Goal: Transaction & Acquisition: Purchase product/service

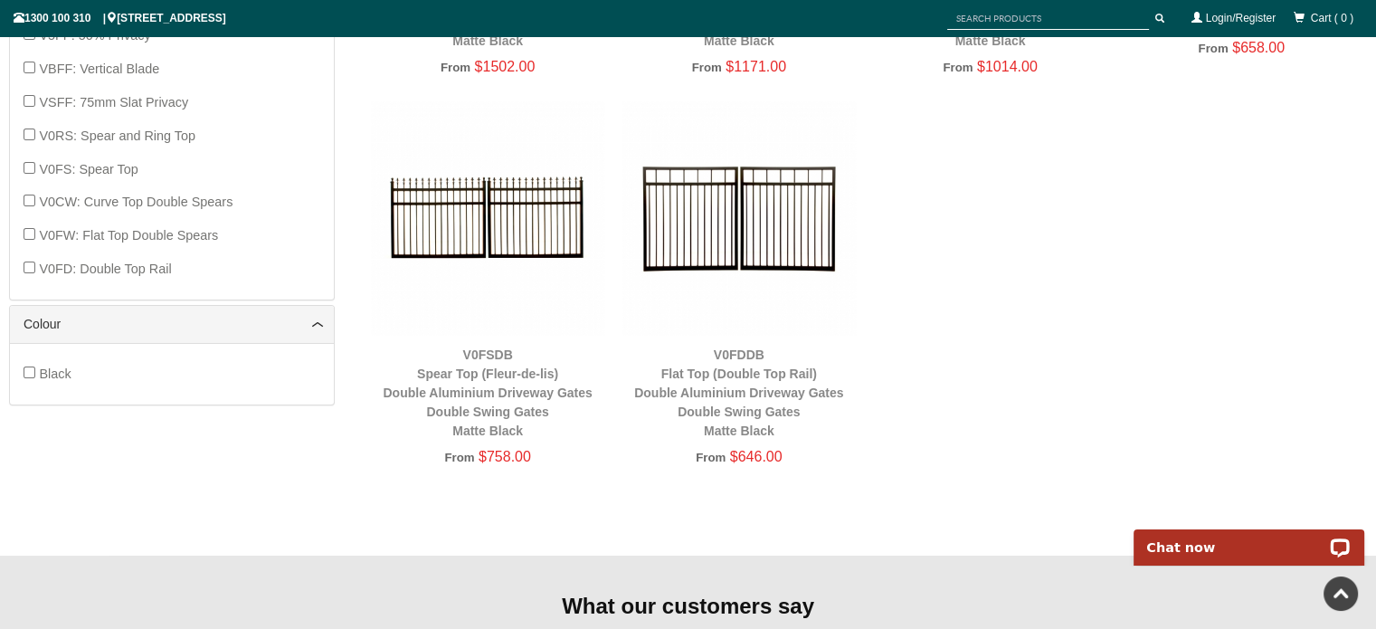
scroll to position [1013, 0]
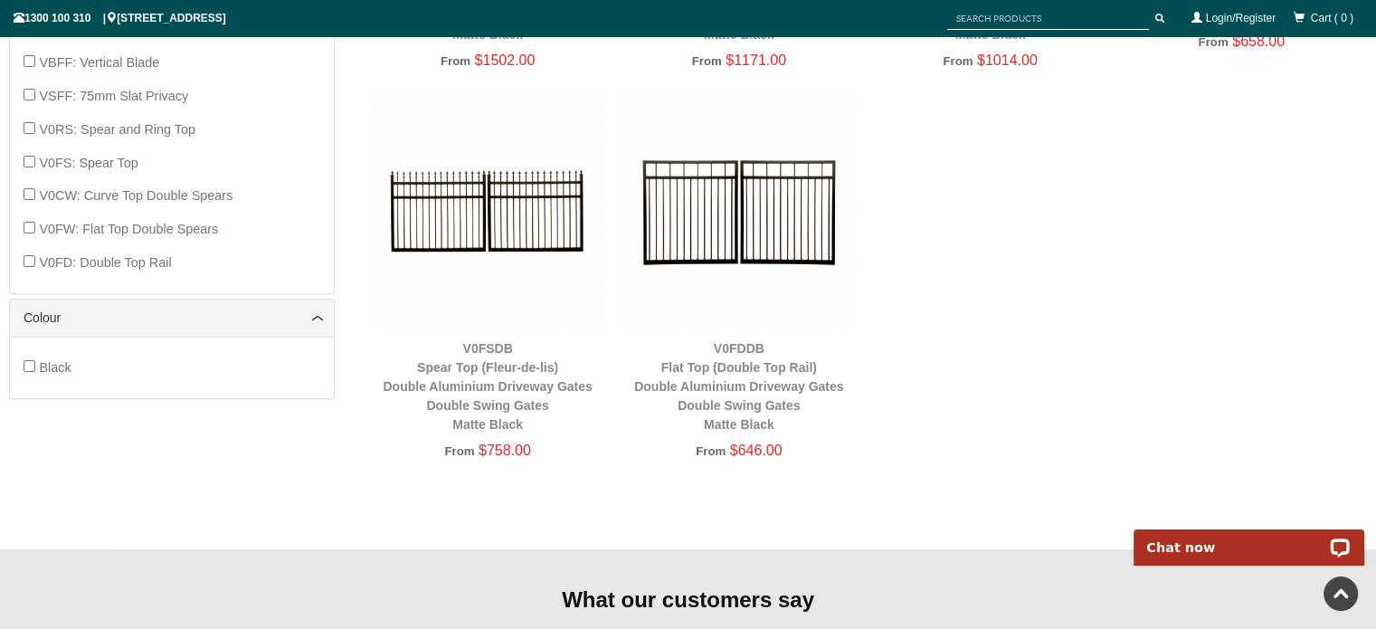
click at [475, 238] on img at bounding box center [487, 211] width 233 height 233
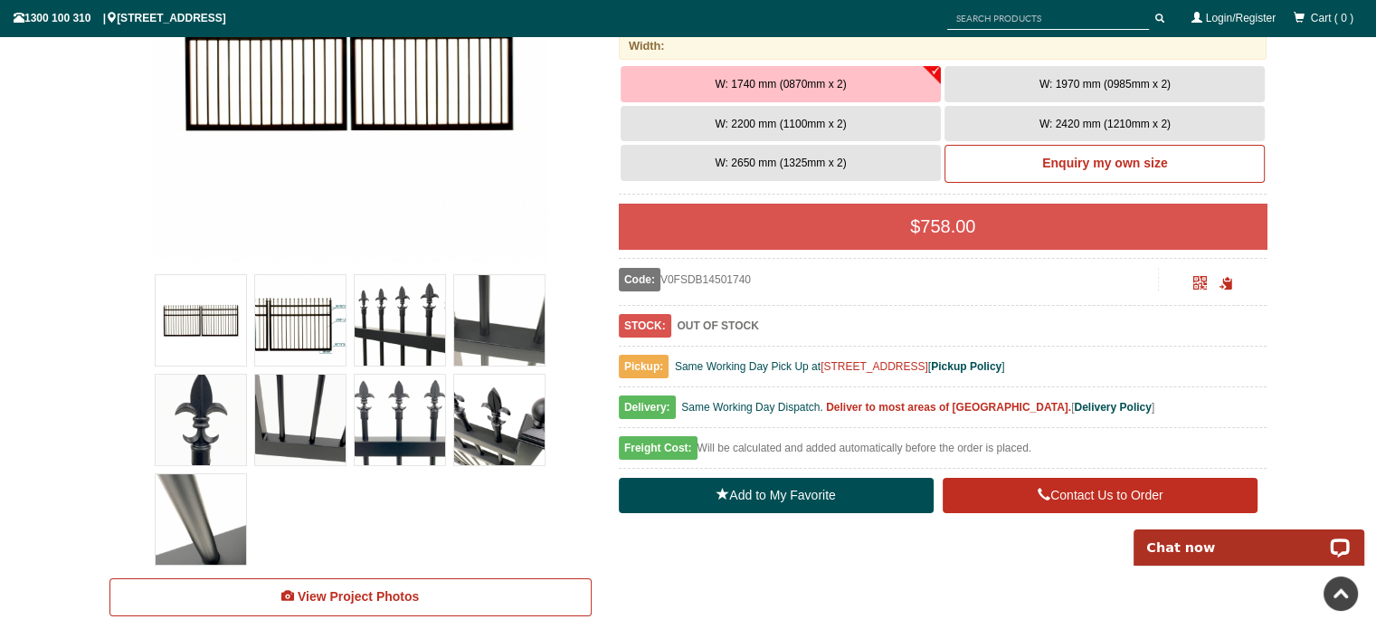
scroll to position [361, 0]
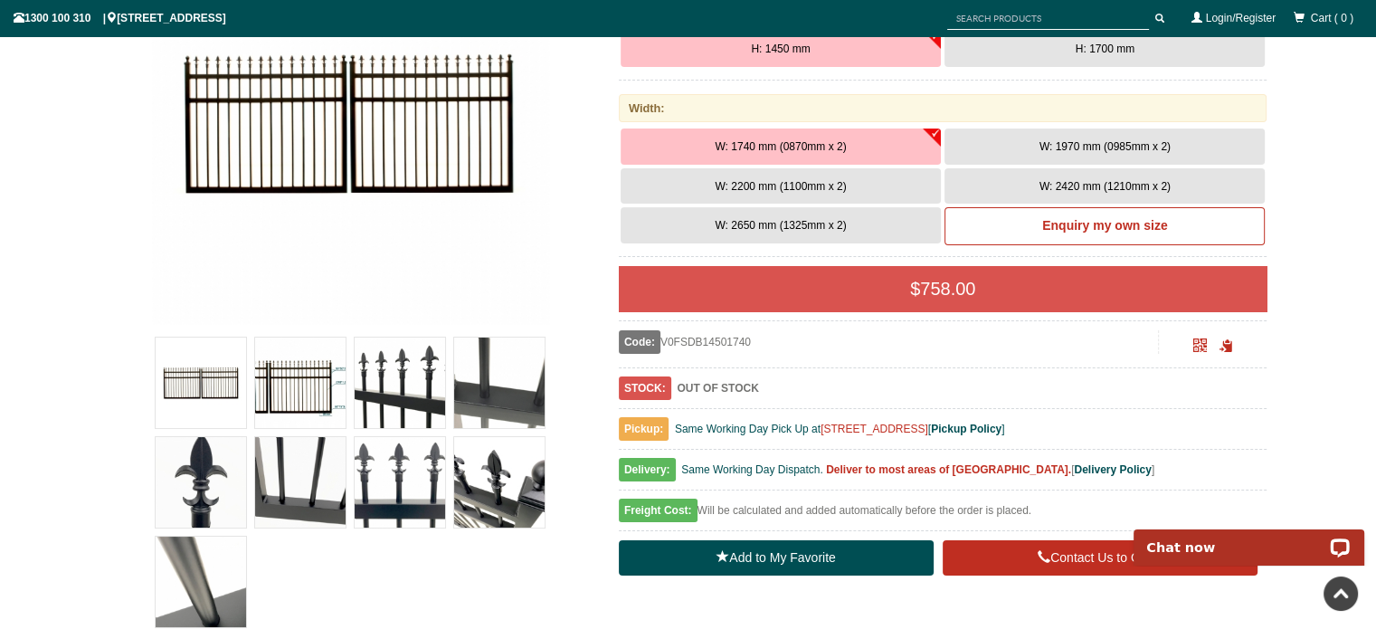
click at [934, 128] on button "W: 1740 mm (0870mm x 2)" at bounding box center [781, 146] width 320 height 36
click at [771, 184] on span "W: 2200 mm (1100mm x 2)" at bounding box center [780, 186] width 131 height 13
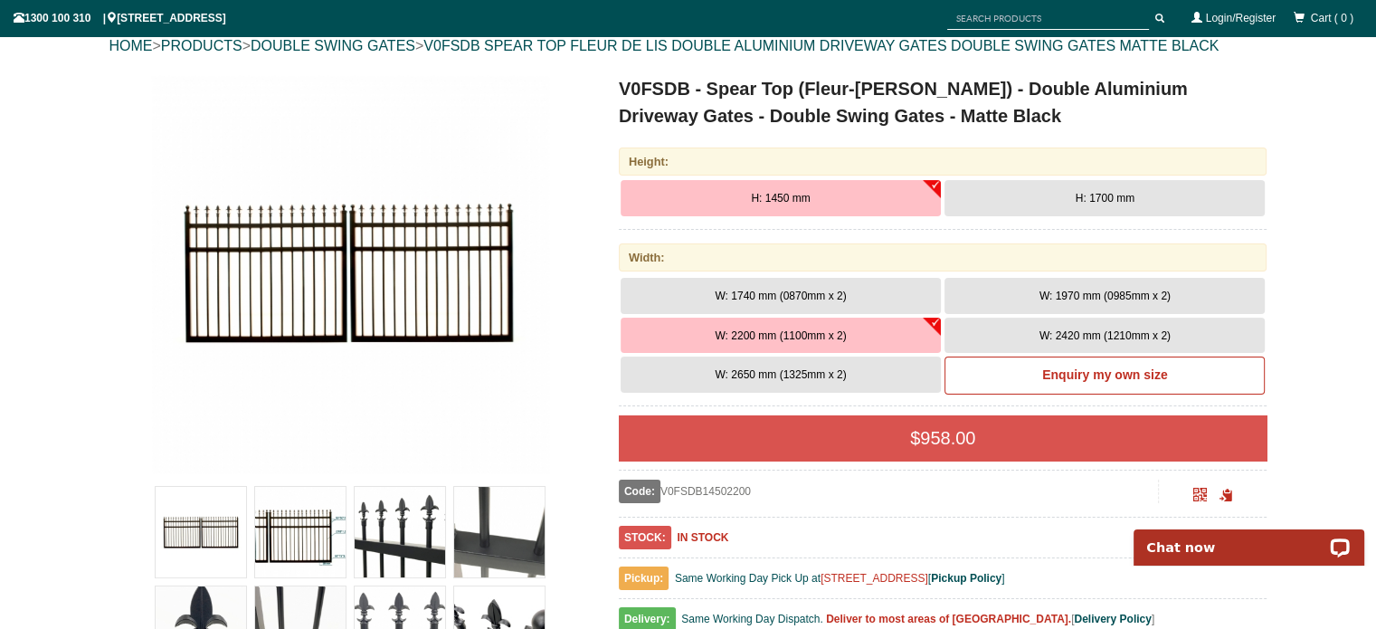
scroll to position [210, 0]
